Goal: Information Seeking & Learning: Learn about a topic

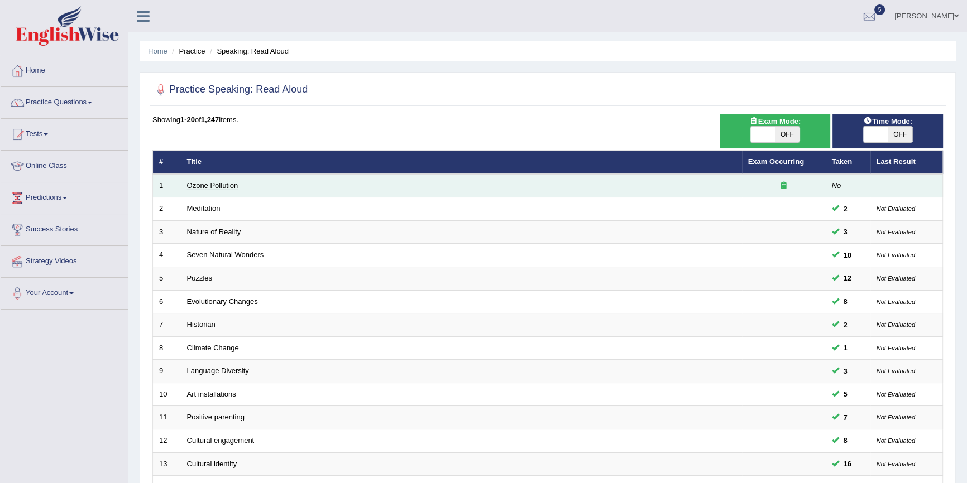
click at [220, 183] on link "Ozone Pollution" at bounding box center [212, 185] width 51 height 8
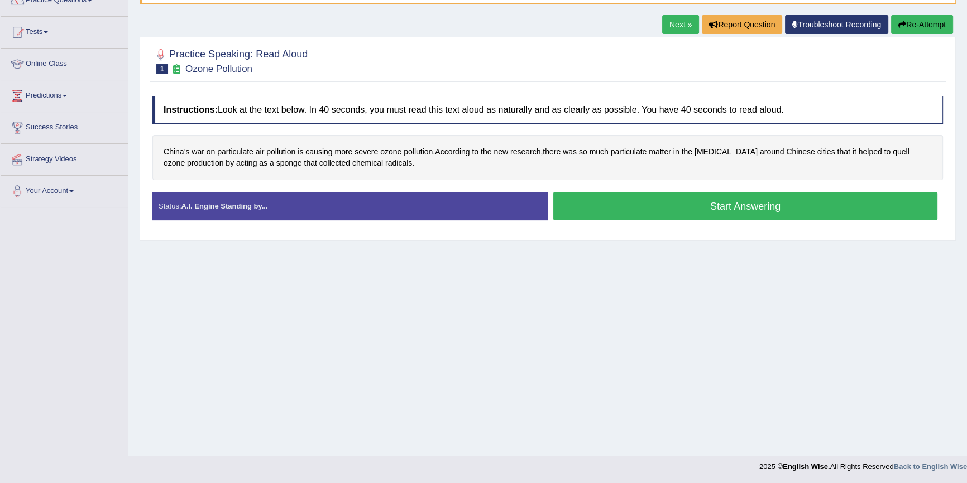
click at [760, 201] on button "Start Answering" at bounding box center [745, 206] width 384 height 28
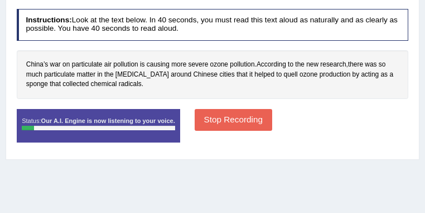
scroll to position [214, 0]
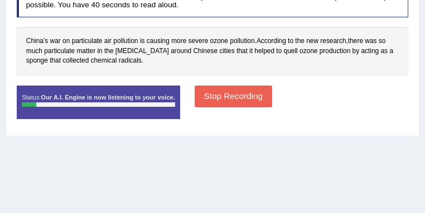
click at [272, 90] on button "Stop Recording" at bounding box center [234, 96] width 78 height 22
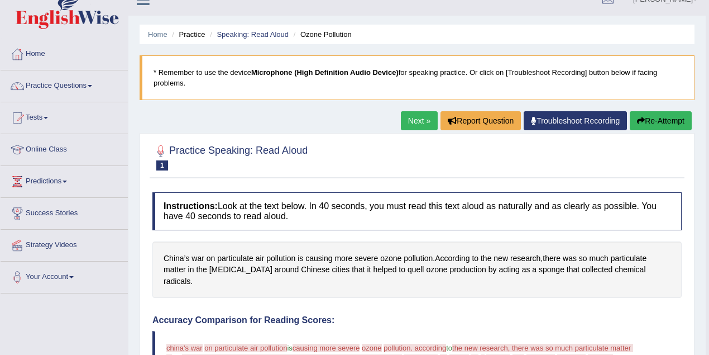
scroll to position [0, 0]
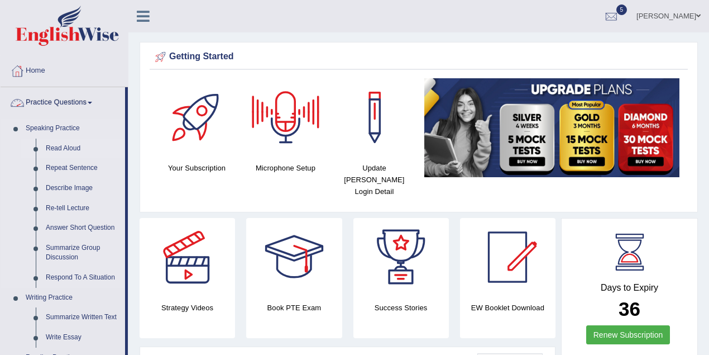
click at [66, 150] on link "Read Aloud" at bounding box center [83, 148] width 84 height 20
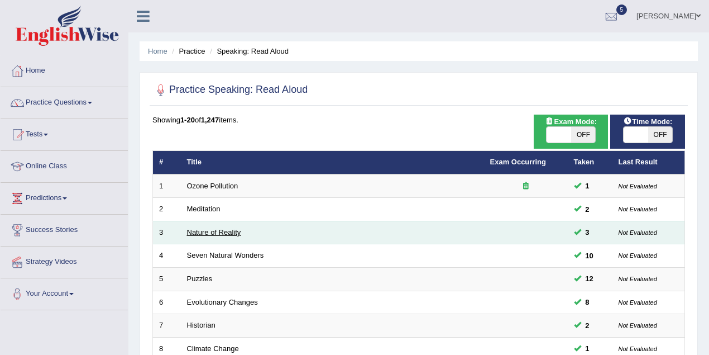
click at [227, 228] on link "Nature of Reality" at bounding box center [214, 232] width 54 height 8
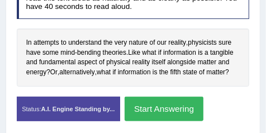
scroll to position [296, 0]
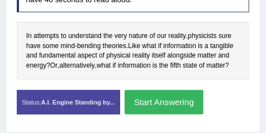
click at [184, 107] on button "Start Answering" at bounding box center [163, 102] width 79 height 24
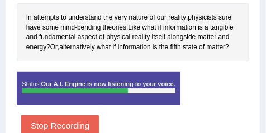
scroll to position [343, 0]
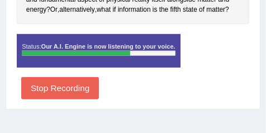
click at [71, 85] on button "Stop Recording" at bounding box center [60, 88] width 78 height 22
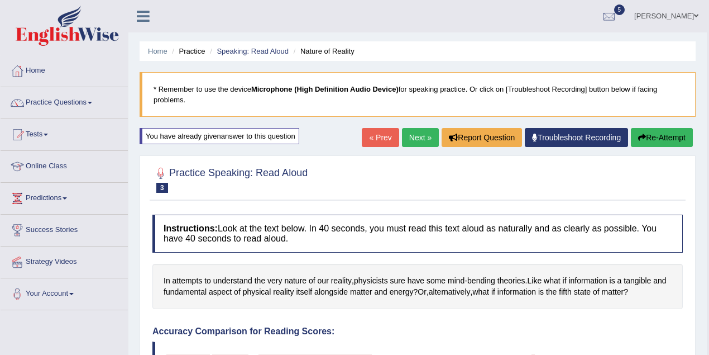
scroll to position [0, 0]
click at [76, 104] on link "Practice Questions" at bounding box center [64, 101] width 127 height 28
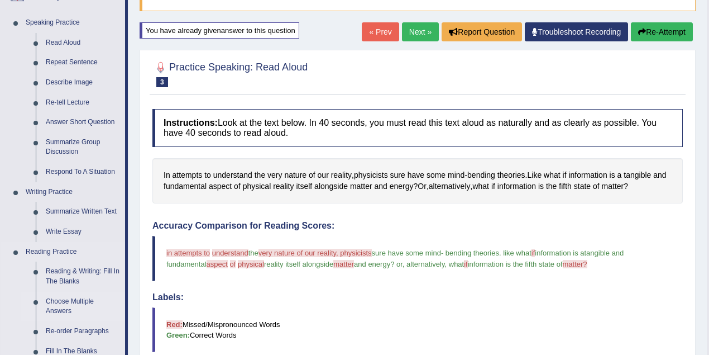
scroll to position [149, 0]
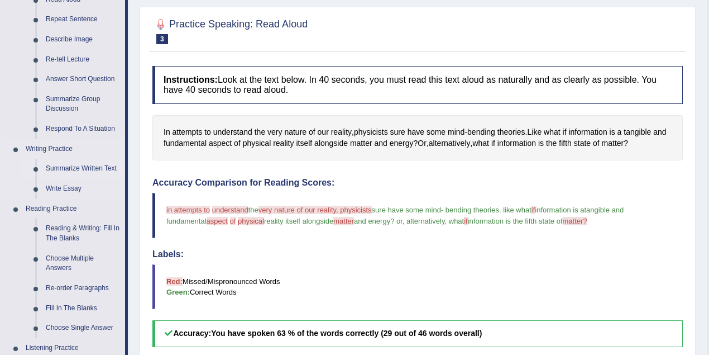
click at [88, 163] on link "Summarize Written Text" at bounding box center [83, 169] width 84 height 20
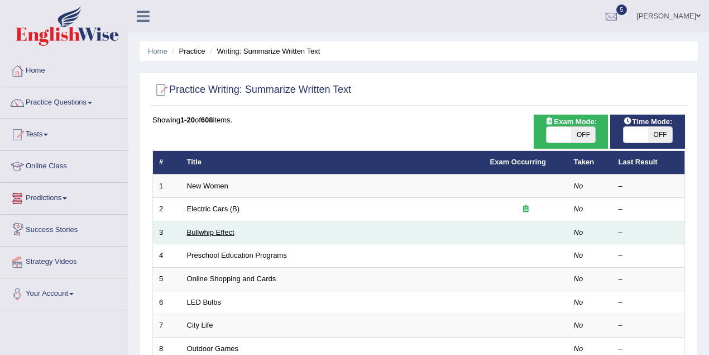
click at [233, 233] on link "Bullwhip Effect" at bounding box center [210, 232] width 47 height 8
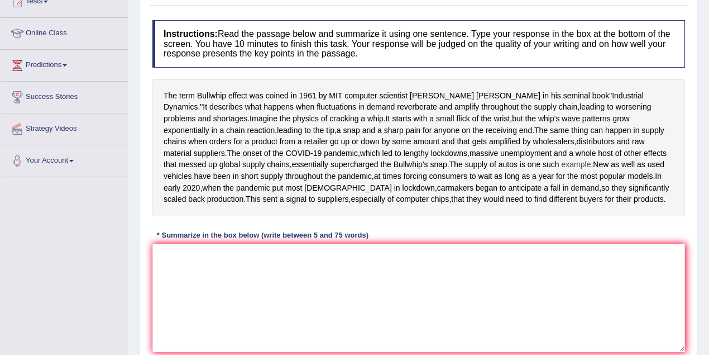
scroll to position [149, 0]
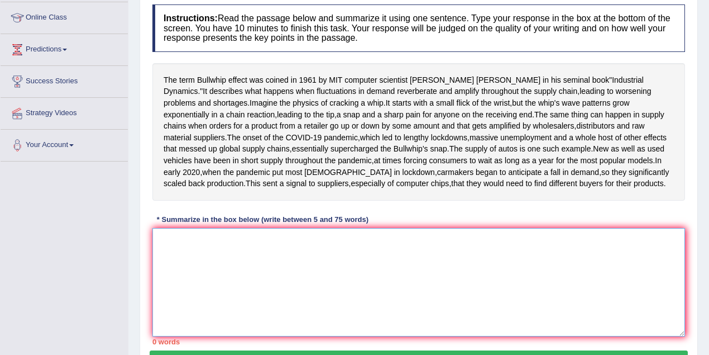
click at [278, 306] on textarea at bounding box center [418, 282] width 533 height 108
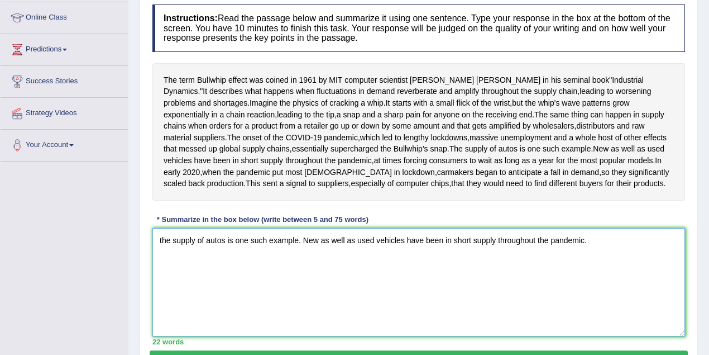
drag, startPoint x: 285, startPoint y: 303, endPoint x: 305, endPoint y: 352, distance: 53.4
click at [305, 336] on textarea "the supply of autos is one such example. New as well as used vehicles have been…" at bounding box center [418, 282] width 533 height 108
type textarea "the supply of autos is one such example. New as well as used vehicles have been…"
